Goal: Information Seeking & Learning: Learn about a topic

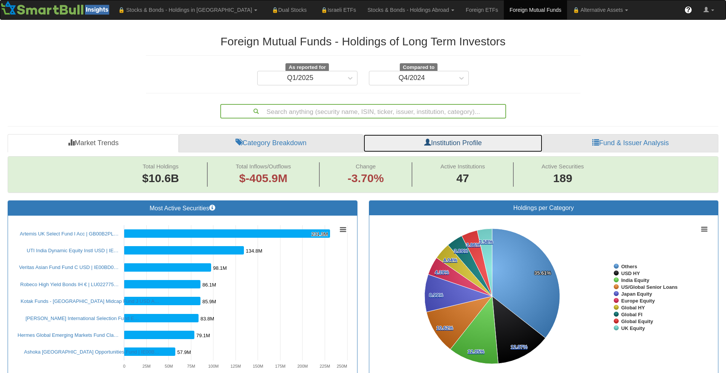
click at [449, 145] on link "Institution Profile" at bounding box center [452, 143] width 179 height 18
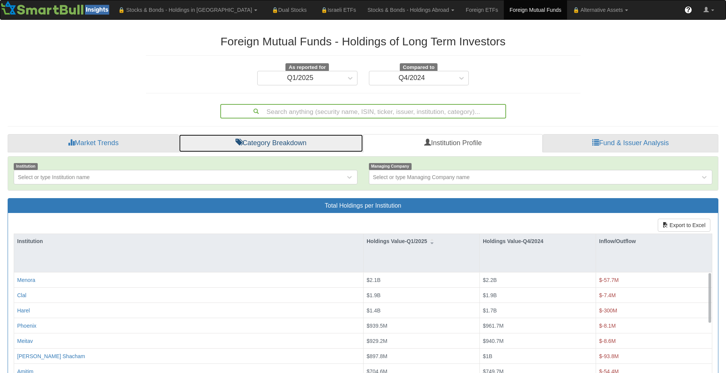
click at [319, 146] on link "Category Breakdown" at bounding box center [271, 143] width 184 height 18
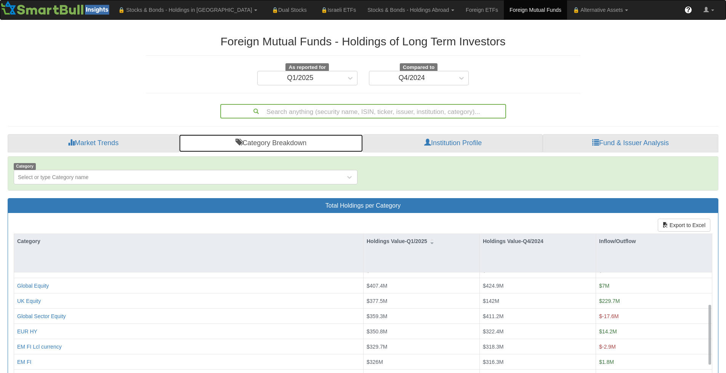
scroll to position [114, 0]
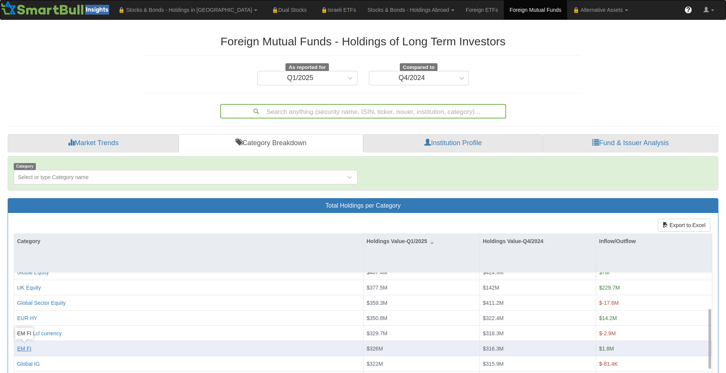
click at [22, 346] on div "EM FI" at bounding box center [24, 349] width 14 height 8
